Goal: Information Seeking & Learning: Find specific fact

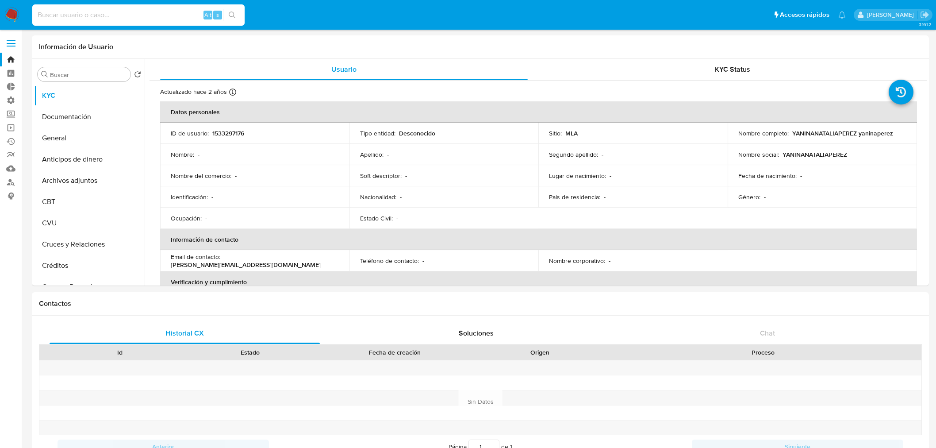
select select "10"
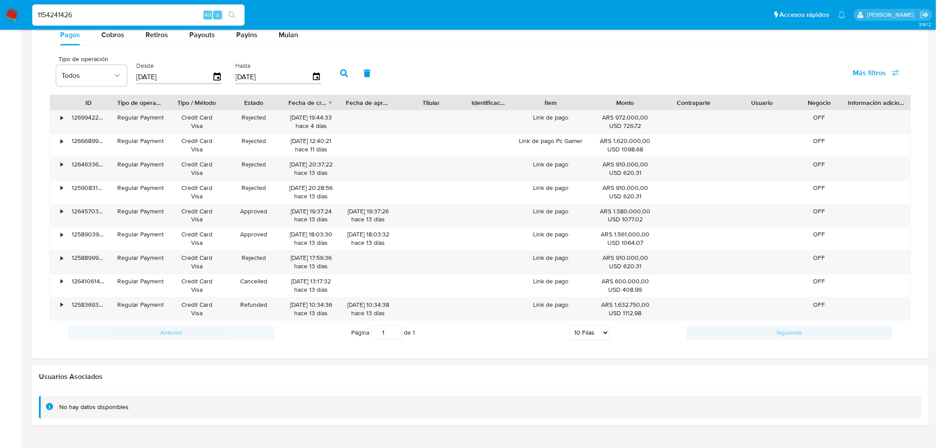
scroll to position [148, 0]
type input "1154241426"
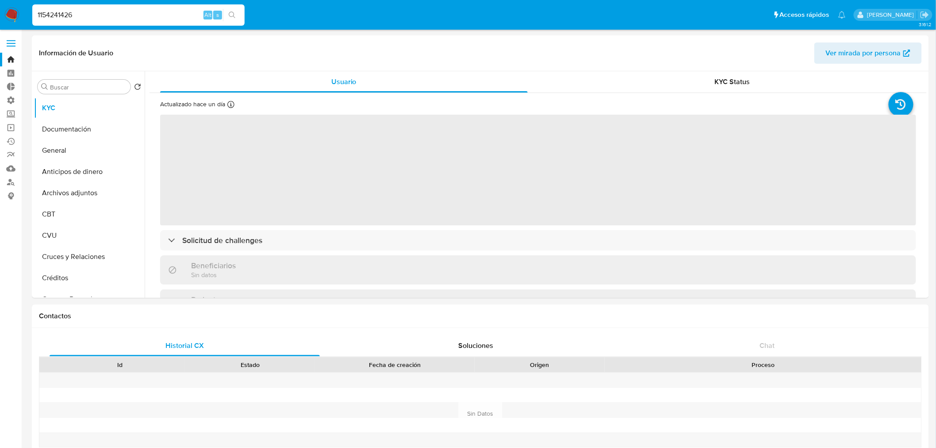
select select "10"
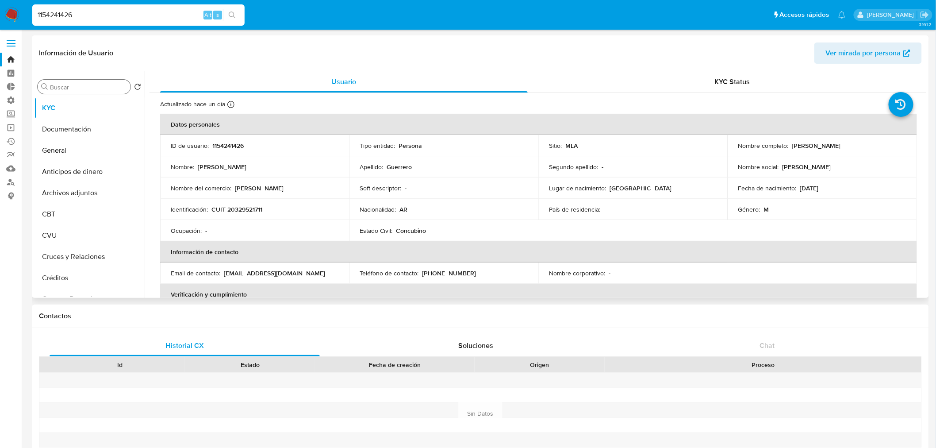
click at [56, 93] on div "Buscar" at bounding box center [84, 87] width 93 height 14
click at [59, 87] on input "Buscar" at bounding box center [88, 87] width 77 height 8
type input "lis"
click at [46, 130] on button "Lista Interna" at bounding box center [86, 129] width 104 height 21
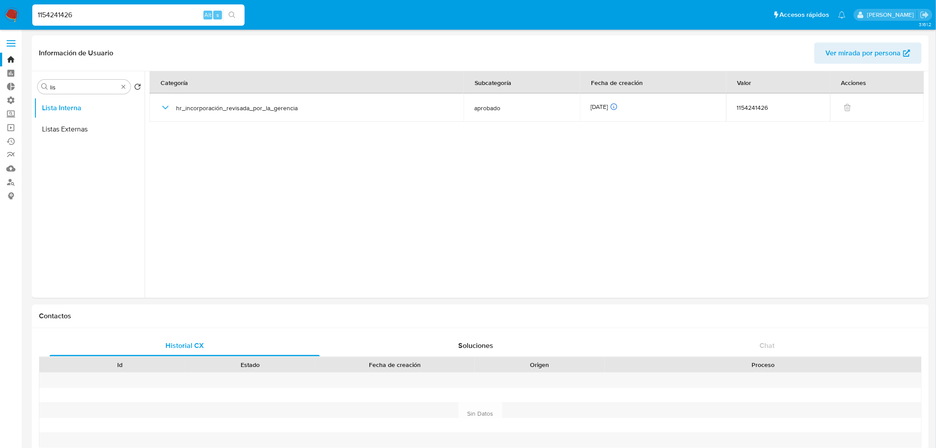
drag, startPoint x: 82, startPoint y: 15, endPoint x: 0, endPoint y: 5, distance: 82.4
click at [0, 12] on nav "Pausado Ver notificaciones 1154241426 Alt s Accesos rápidos Presiona las siguie…" at bounding box center [468, 15] width 936 height 30
paste input "214650947"
type input "214650947"
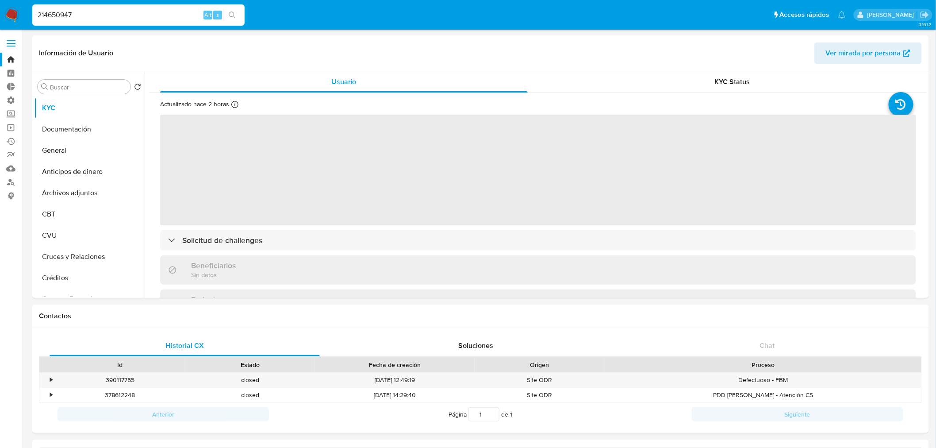
select select "10"
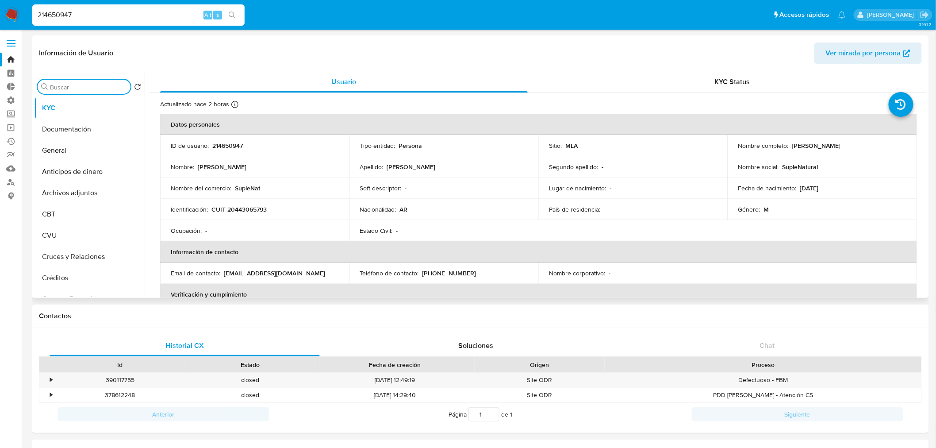
click at [59, 86] on input "Buscar" at bounding box center [88, 87] width 77 height 8
type input "ries"
type input "li"
click at [72, 151] on button "Lista Interna" at bounding box center [86, 150] width 104 height 21
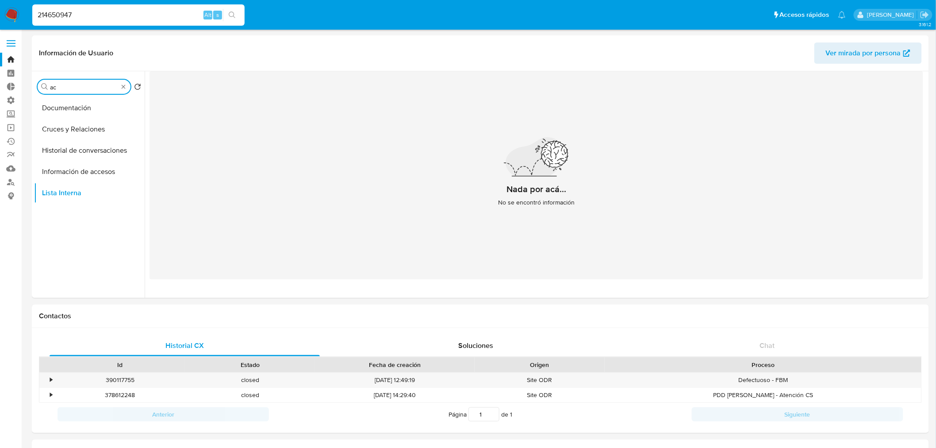
type input "a"
type input "ries"
click at [82, 105] on button "Historial Riesgo PLD" at bounding box center [86, 107] width 104 height 21
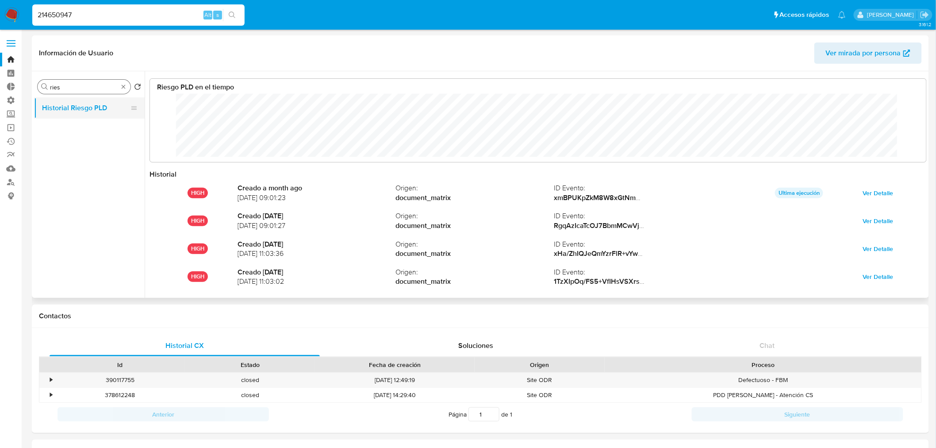
scroll to position [66, 759]
drag, startPoint x: 100, startPoint y: 11, endPoint x: 5, endPoint y: 14, distance: 95.6
click at [0, 14] on nav "Pausado Ver notificaciones 214650947 Alt s Accesos rápidos Presiona las siguien…" at bounding box center [468, 15] width 936 height 30
paste input "626015065"
type input "626015065"
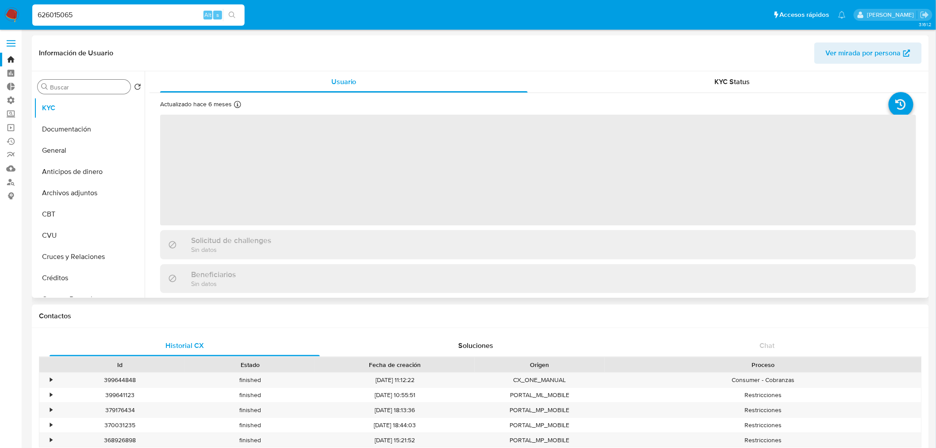
click at [112, 85] on input "Buscar" at bounding box center [88, 87] width 77 height 8
select select "10"
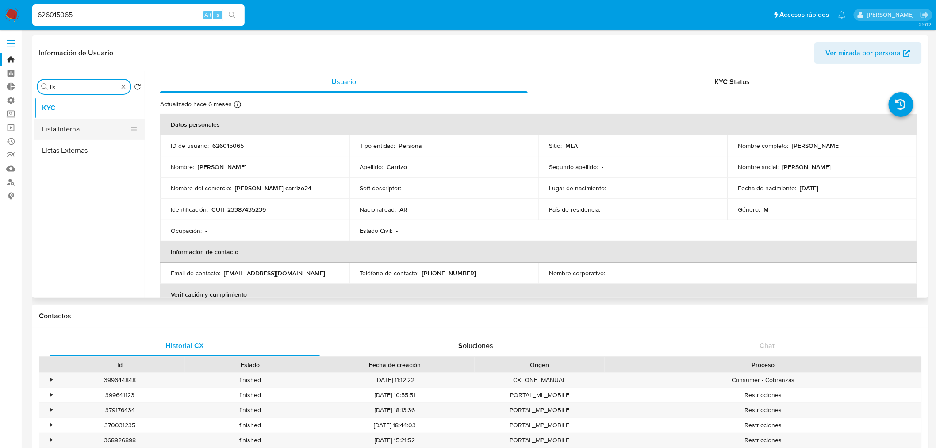
type input "lis"
click at [82, 127] on button "Lista Interna" at bounding box center [86, 129] width 104 height 21
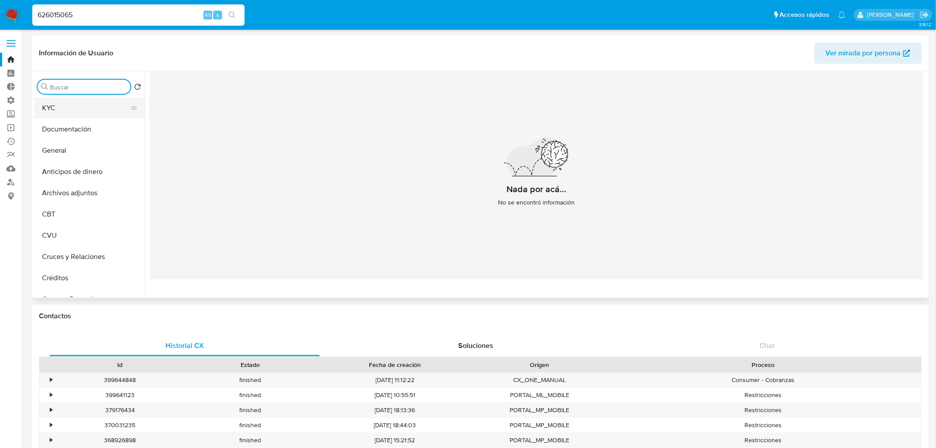
click at [87, 113] on button "KYC" at bounding box center [86, 107] width 104 height 21
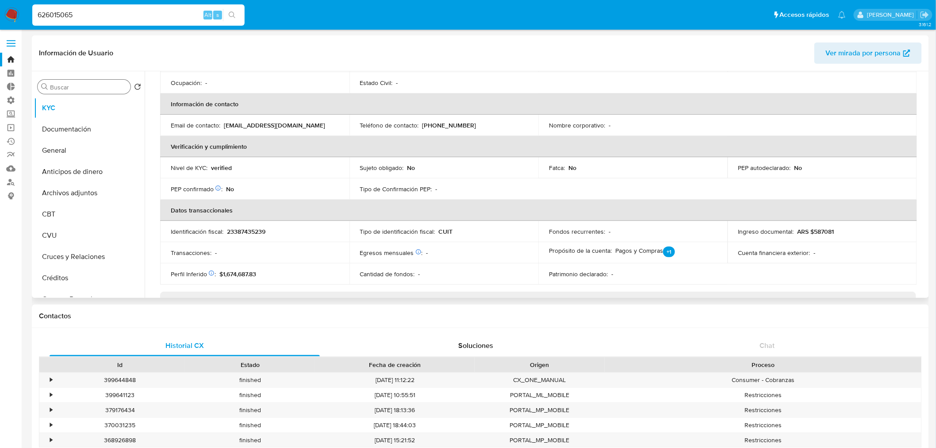
scroll to position [49, 0]
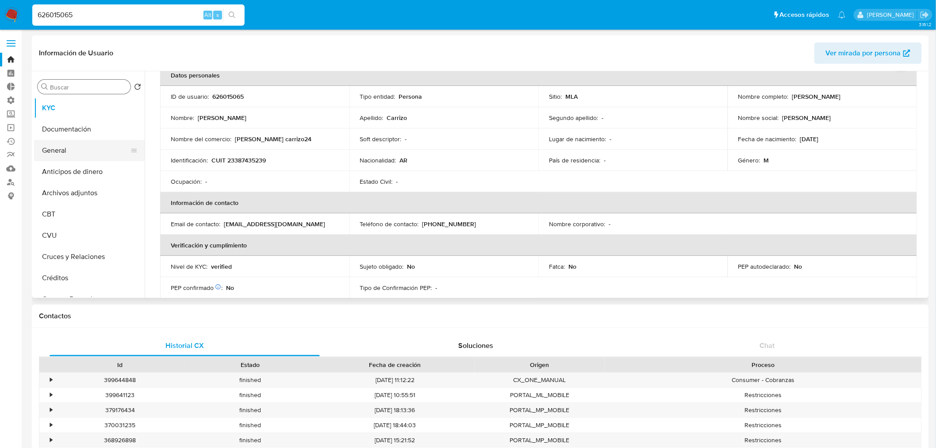
click at [65, 148] on button "General" at bounding box center [86, 150] width 104 height 21
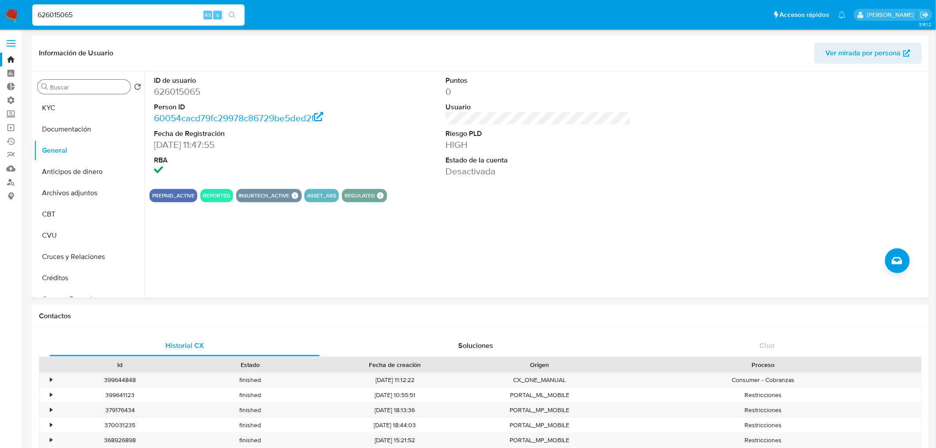
click at [110, 82] on div "Buscar" at bounding box center [84, 87] width 93 height 14
click at [106, 79] on div "Buscar Volver al orden por defecto KYC Documentación General Anticipos de diner…" at bounding box center [89, 185] width 111 height 225
click at [103, 84] on input "Buscar" at bounding box center [88, 87] width 77 height 8
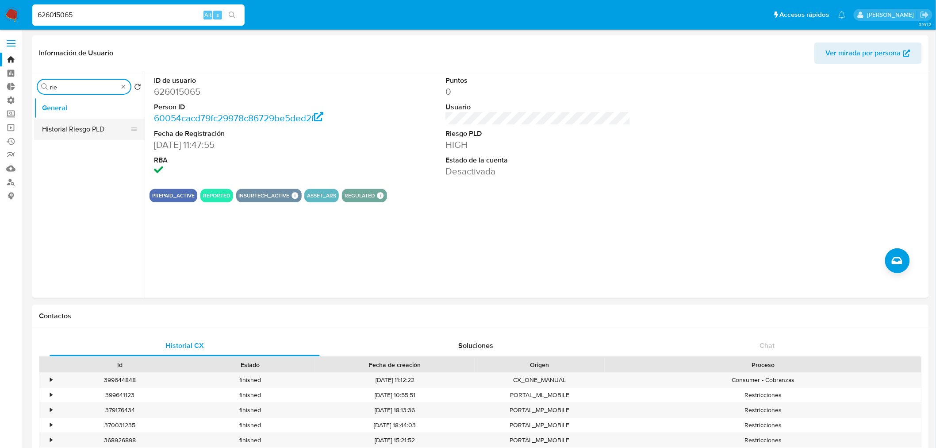
type input "rie"
click at [82, 129] on button "Historial Riesgo PLD" at bounding box center [89, 129] width 111 height 21
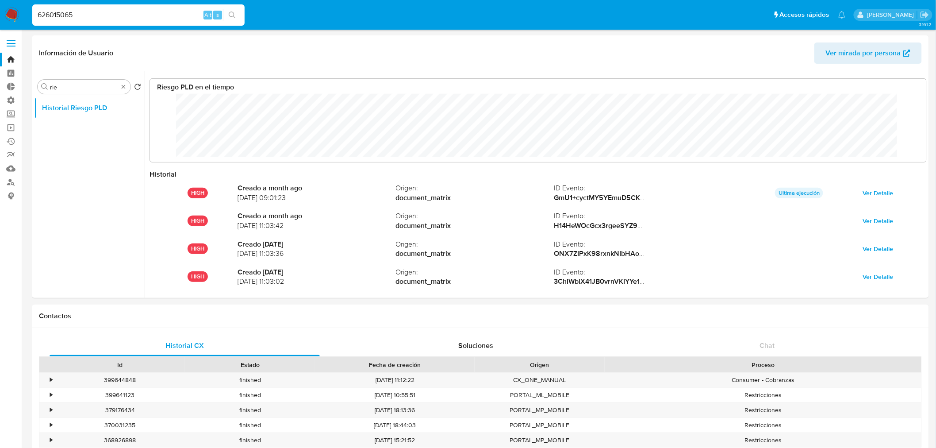
scroll to position [66, 759]
click at [75, 129] on ul "Historial Riesgo PLD" at bounding box center [89, 196] width 111 height 199
